Goal: Information Seeking & Learning: Learn about a topic

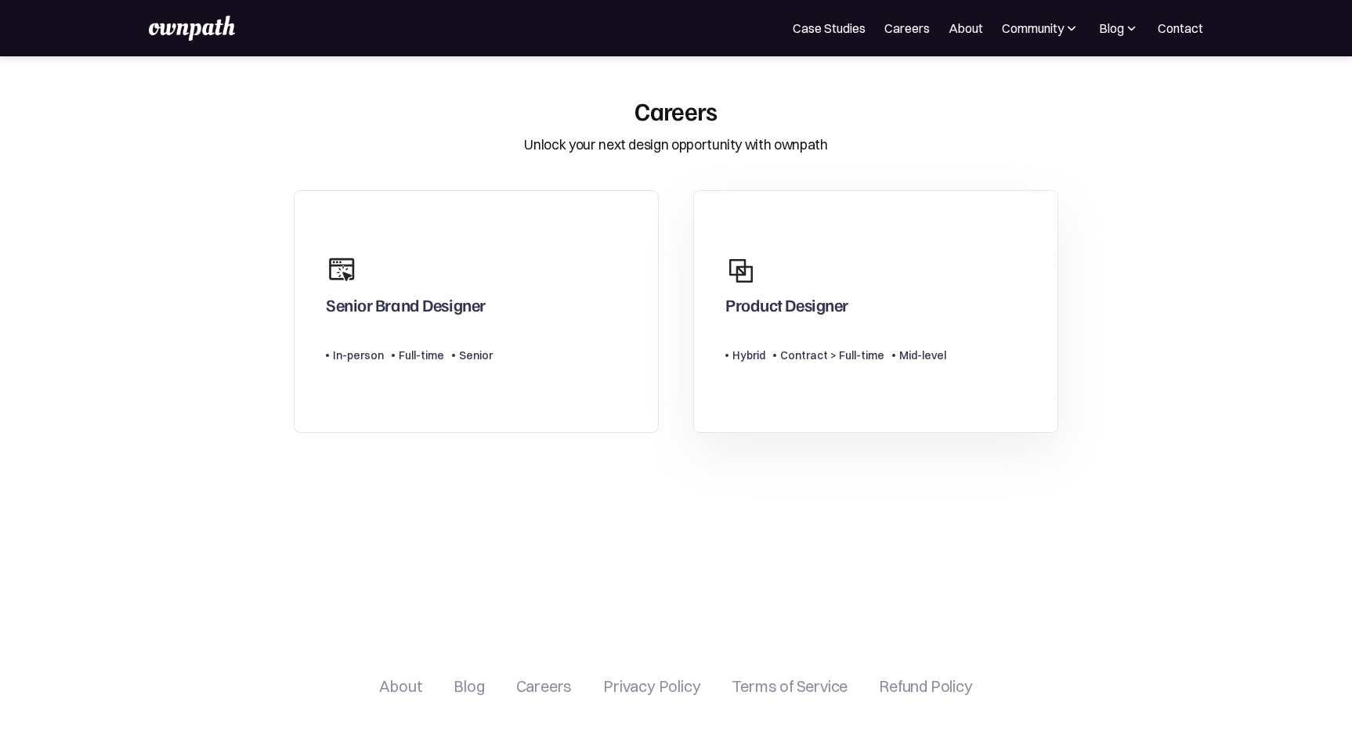
click at [806, 262] on div "Product Designer" at bounding box center [835, 285] width 221 height 75
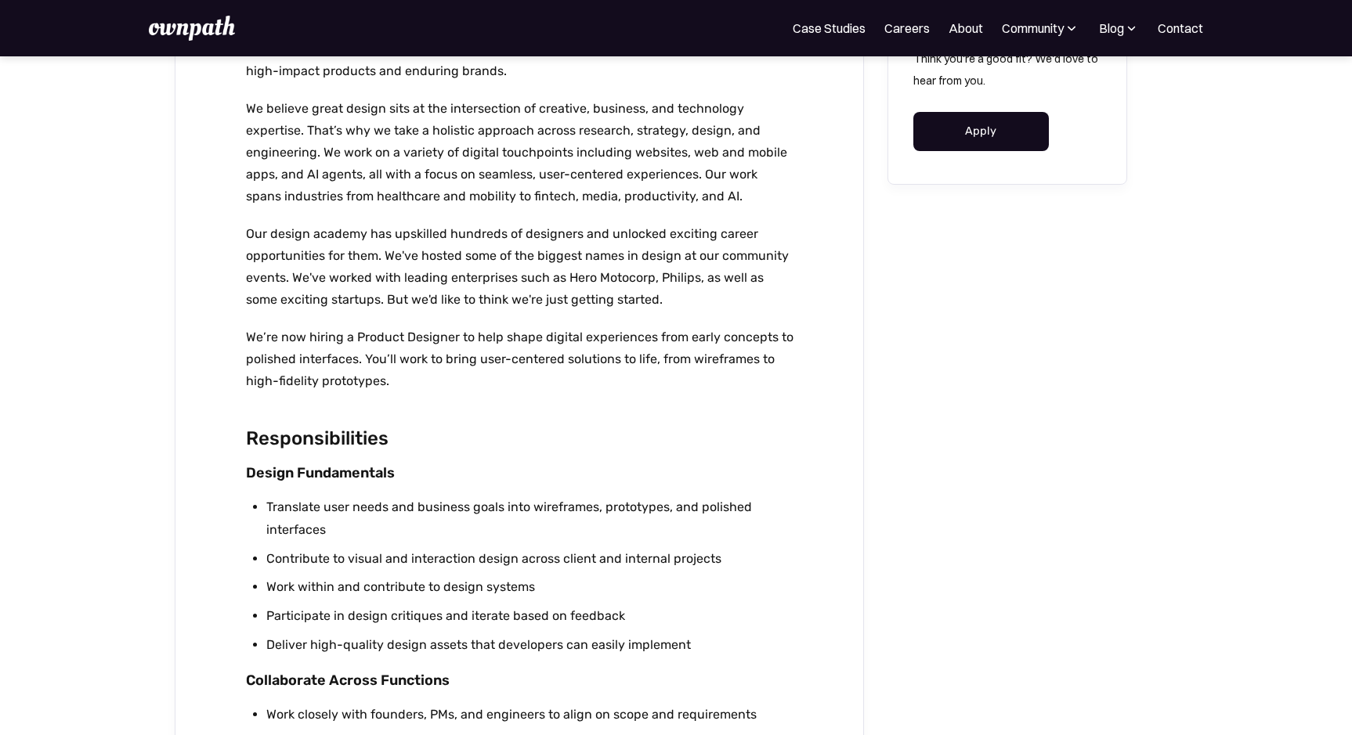
scroll to position [649, 0]
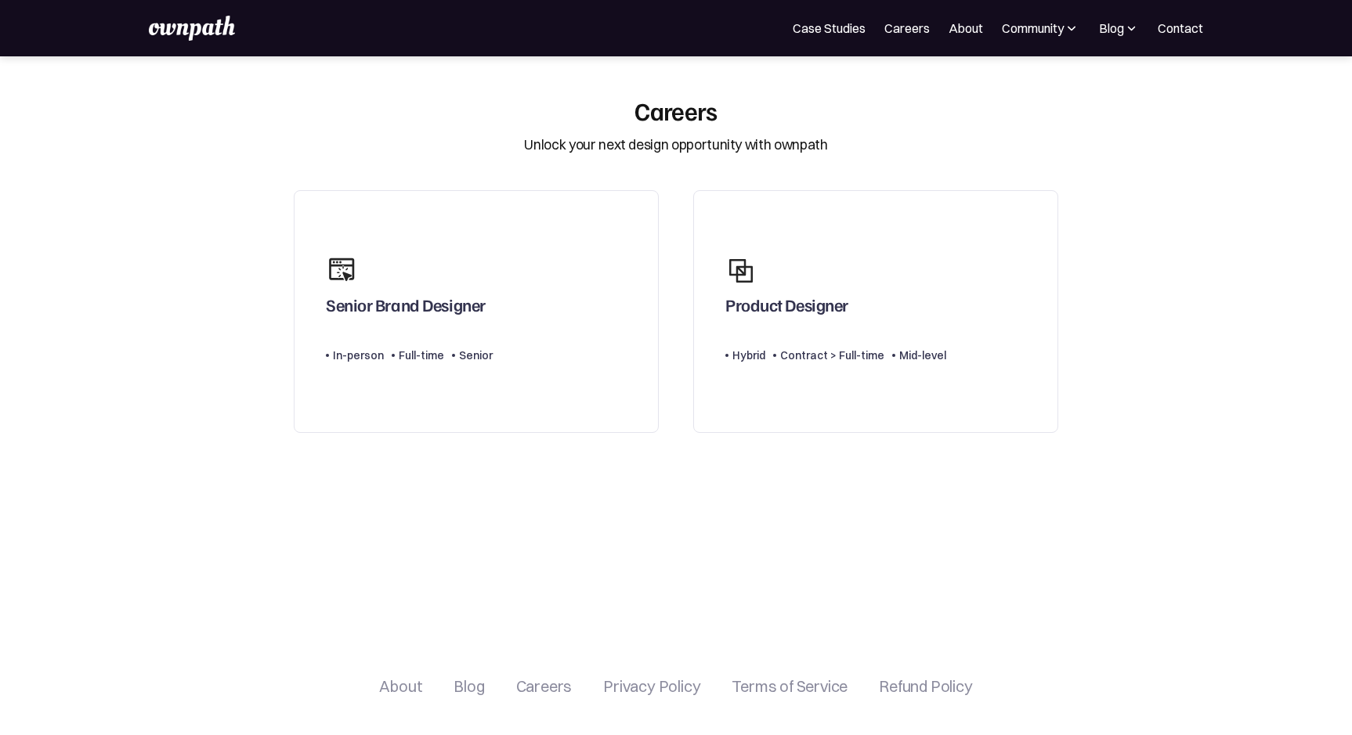
click at [179, 33] on img at bounding box center [192, 28] width 86 height 25
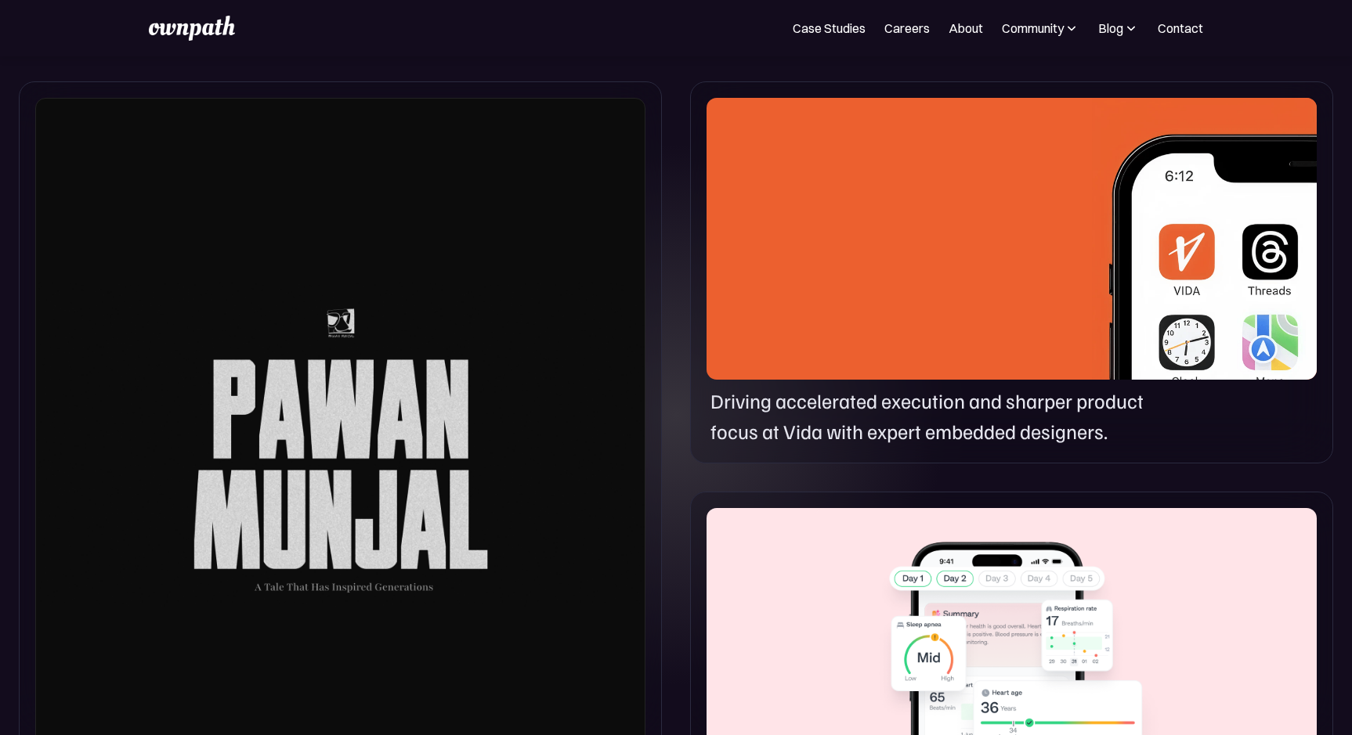
scroll to position [830, 0]
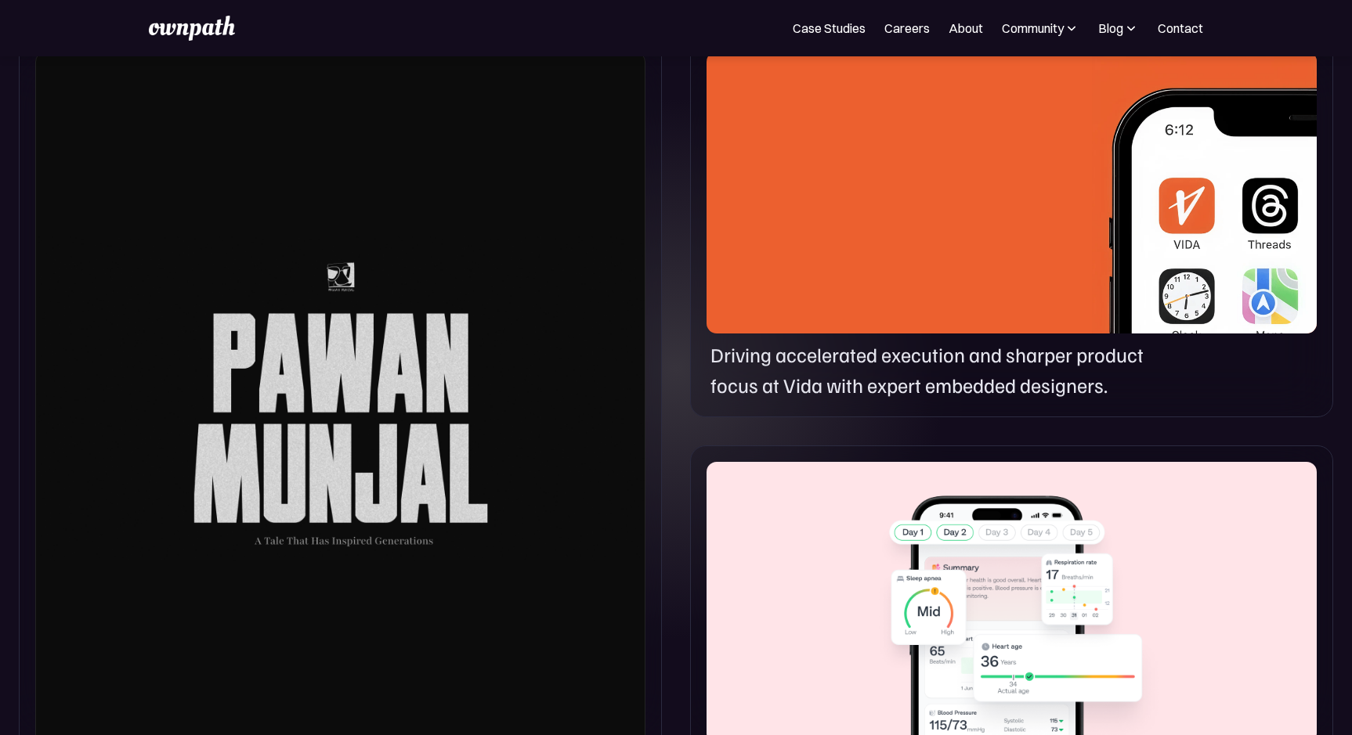
click at [513, 482] on div at bounding box center [340, 399] width 610 height 694
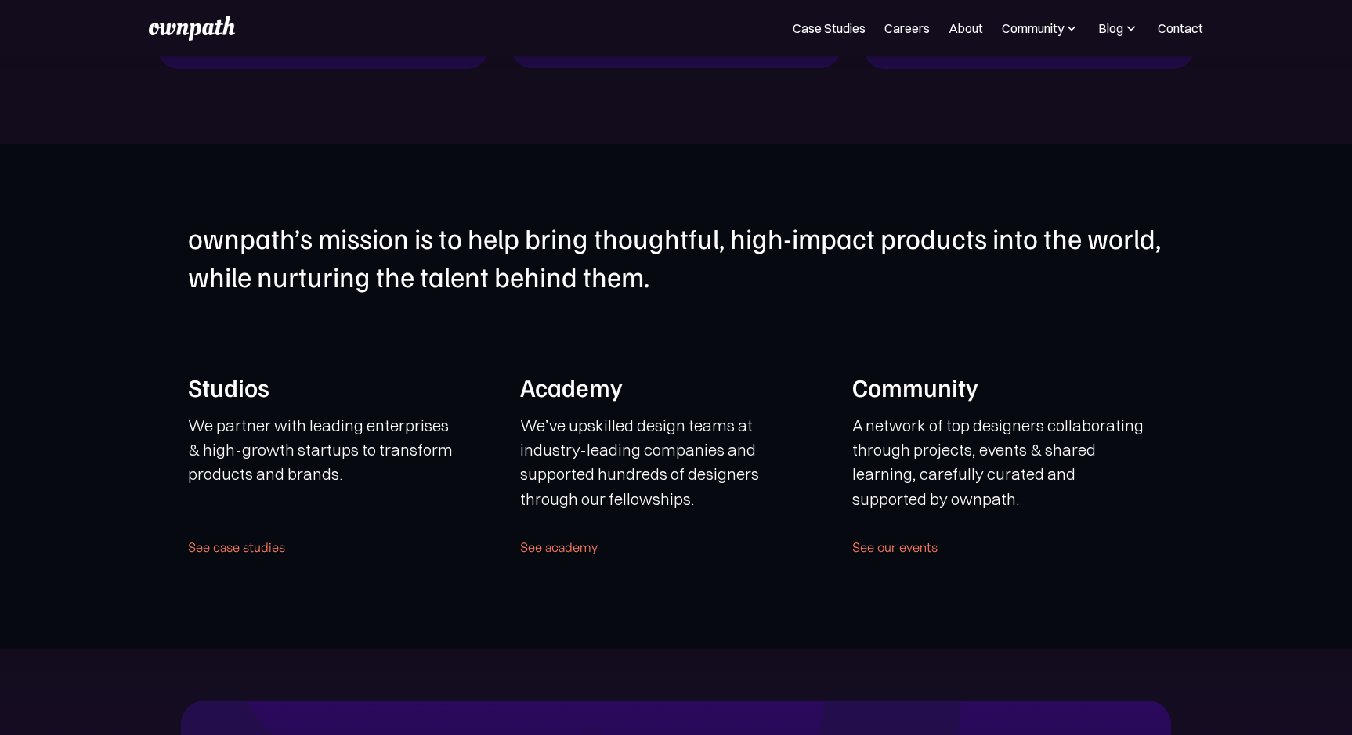
scroll to position [3659, 0]
